Goal: Find contact information: Find contact information

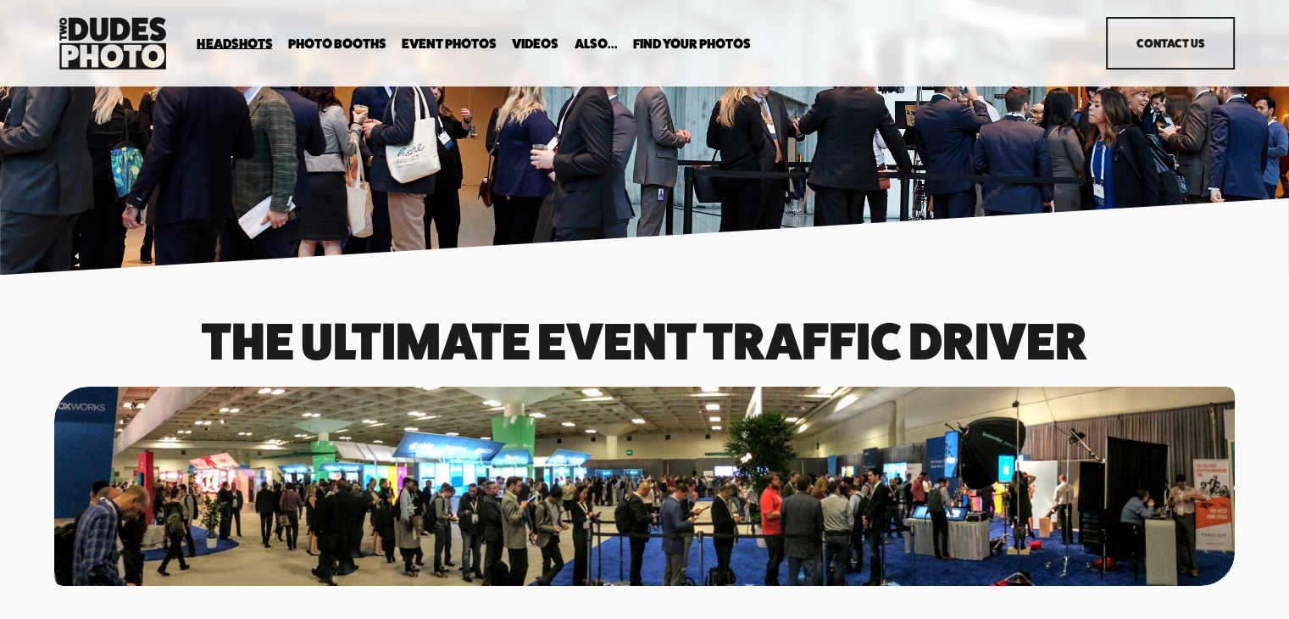
click at [1147, 38] on link "Contact Us" at bounding box center [1170, 43] width 129 height 53
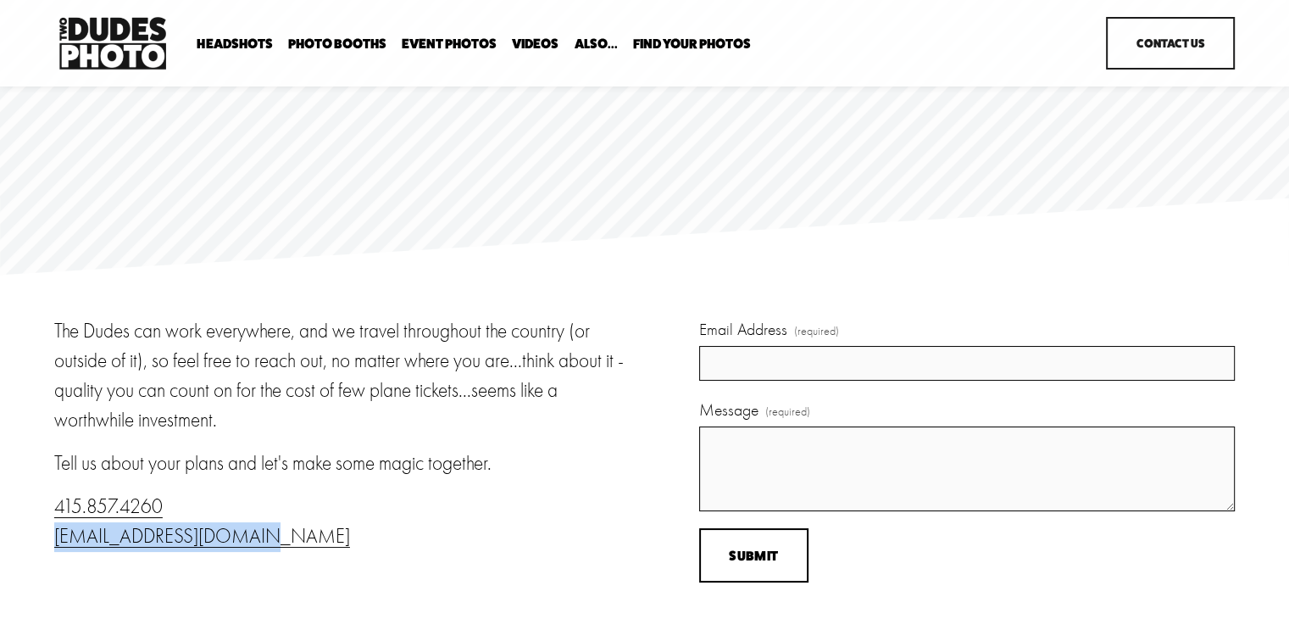
drag, startPoint x: 304, startPoint y: 551, endPoint x: 52, endPoint y: 552, distance: 252.5
click at [52, 552] on div "The Dudes can work everywhere, and we travel throughout the country (or outside…" at bounding box center [644, 469] width 1289 height 304
copy link "[EMAIL_ADDRESS][DOMAIN_NAME]"
